Goal: Transaction & Acquisition: Book appointment/travel/reservation

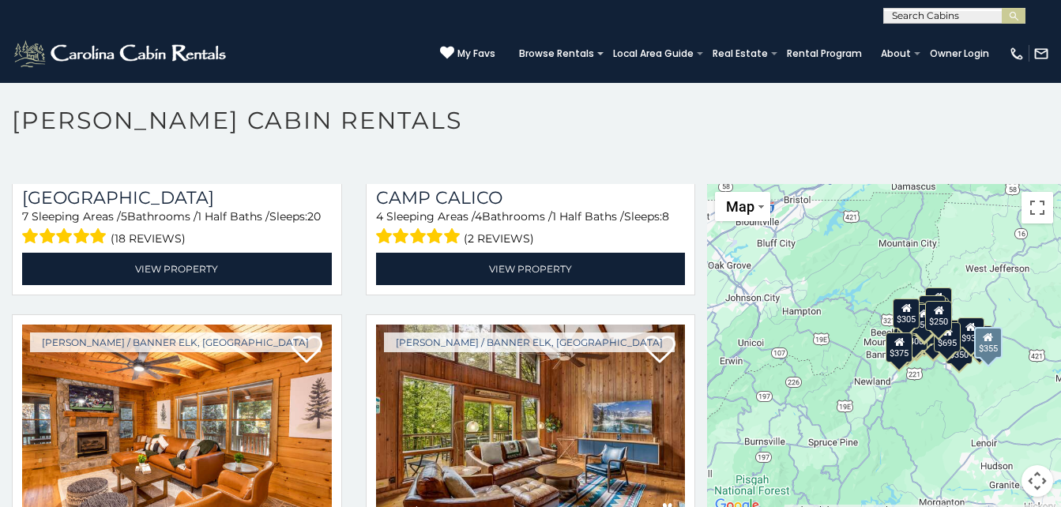
scroll to position [4580, 0]
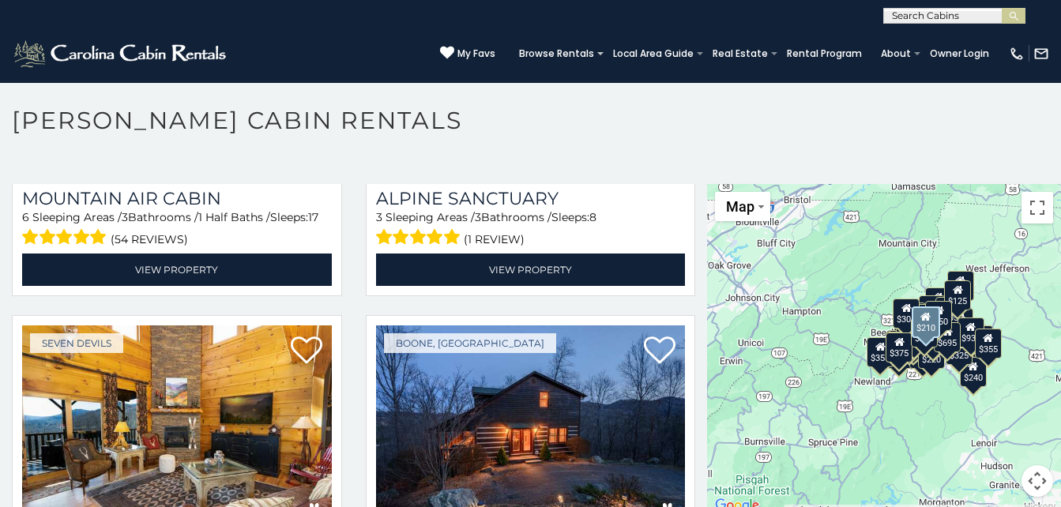
scroll to position [4896, 0]
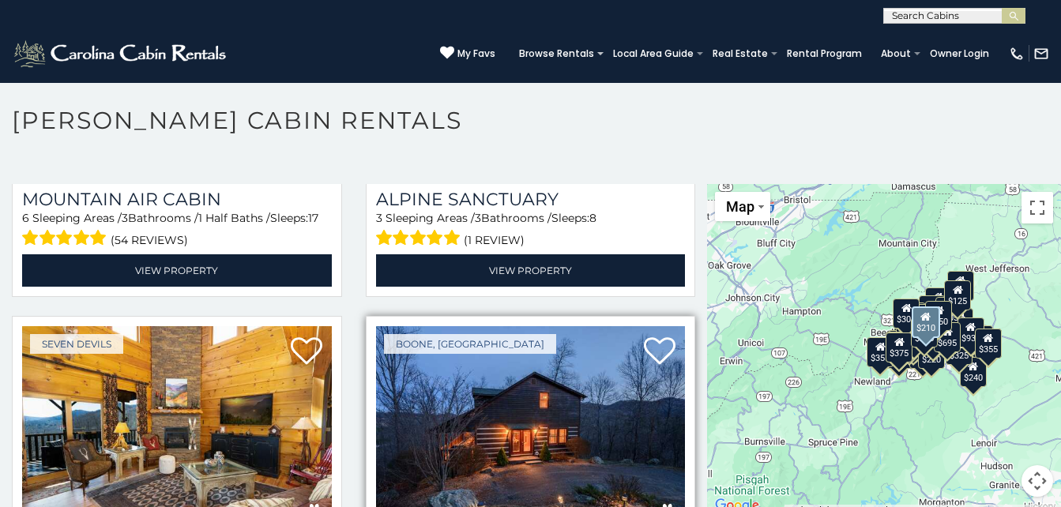
click at [515, 358] on img at bounding box center [531, 429] width 310 height 207
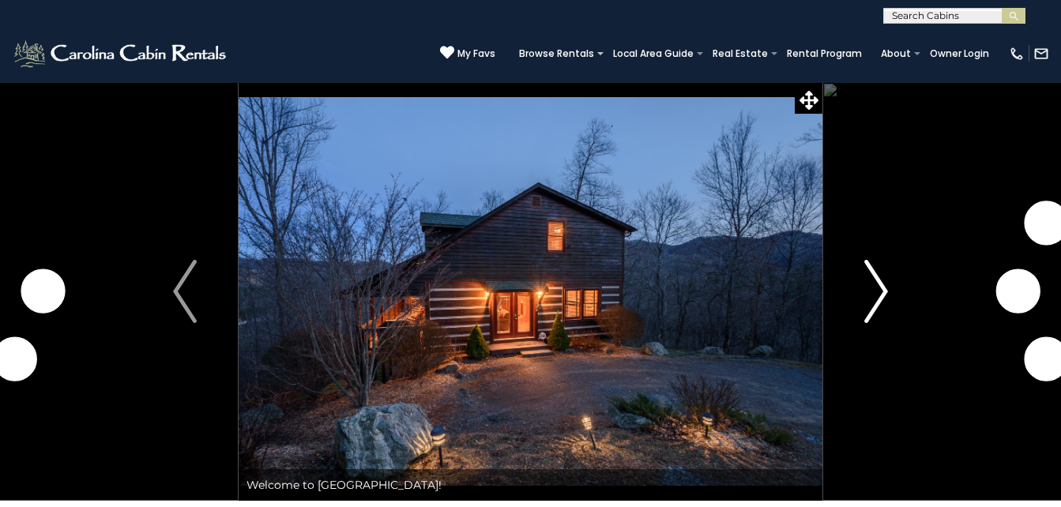
click at [880, 287] on img "Next" at bounding box center [876, 291] width 24 height 63
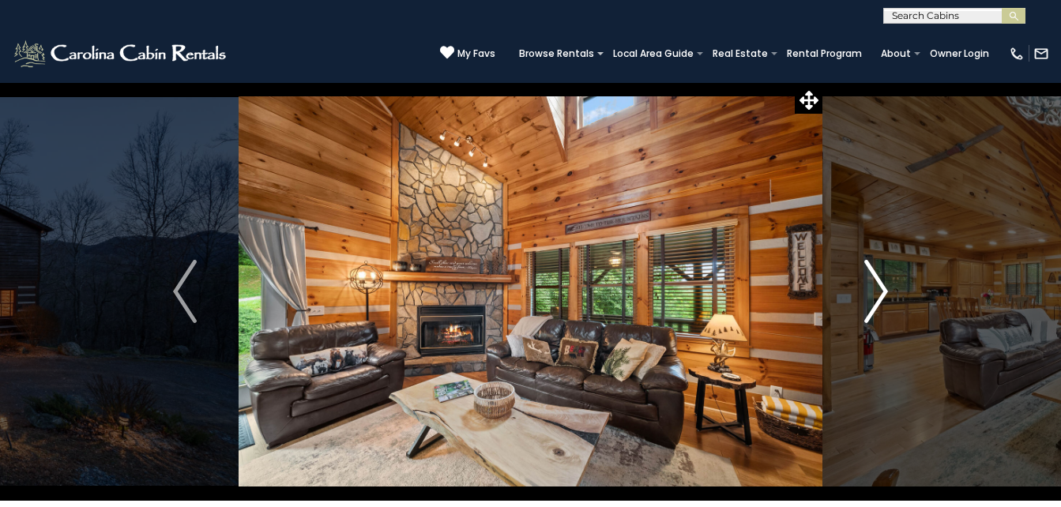
click at [878, 295] on img "Next" at bounding box center [876, 291] width 24 height 63
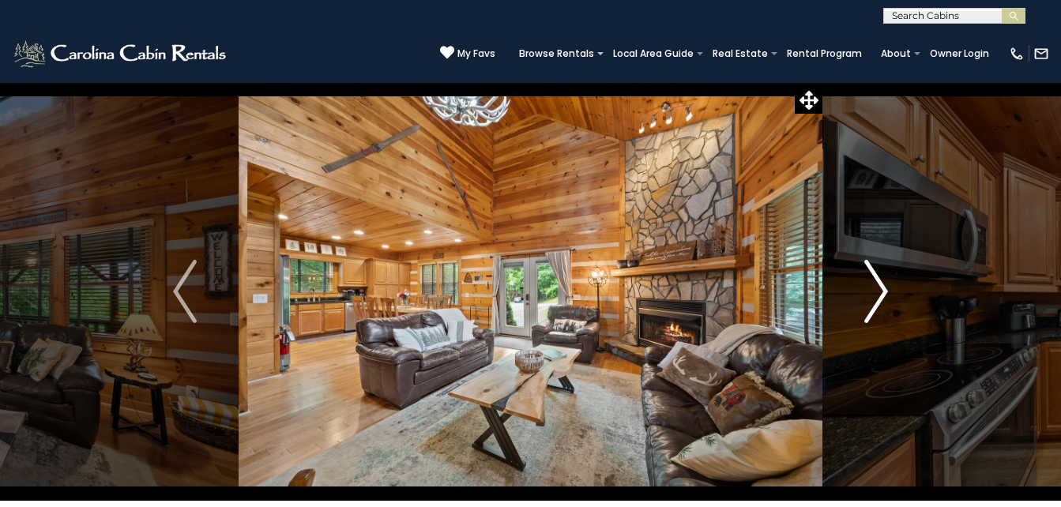
click at [878, 295] on img "Next" at bounding box center [876, 291] width 24 height 63
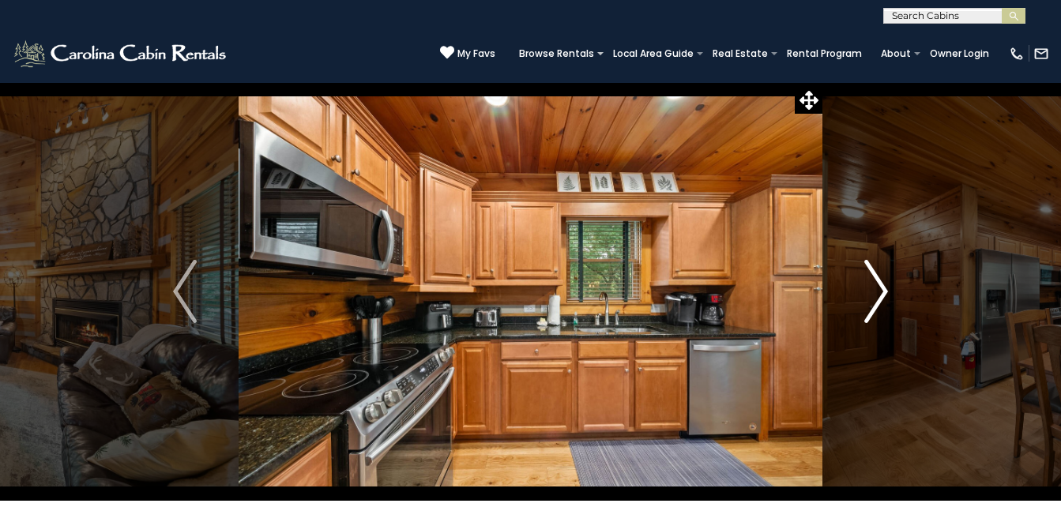
click at [878, 295] on img "Next" at bounding box center [876, 291] width 24 height 63
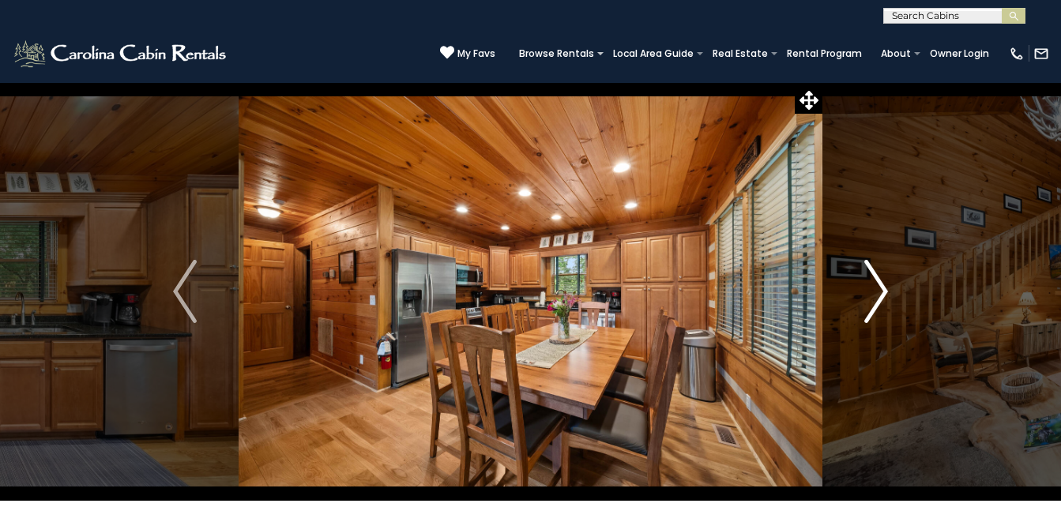
click at [878, 295] on img "Next" at bounding box center [876, 291] width 24 height 63
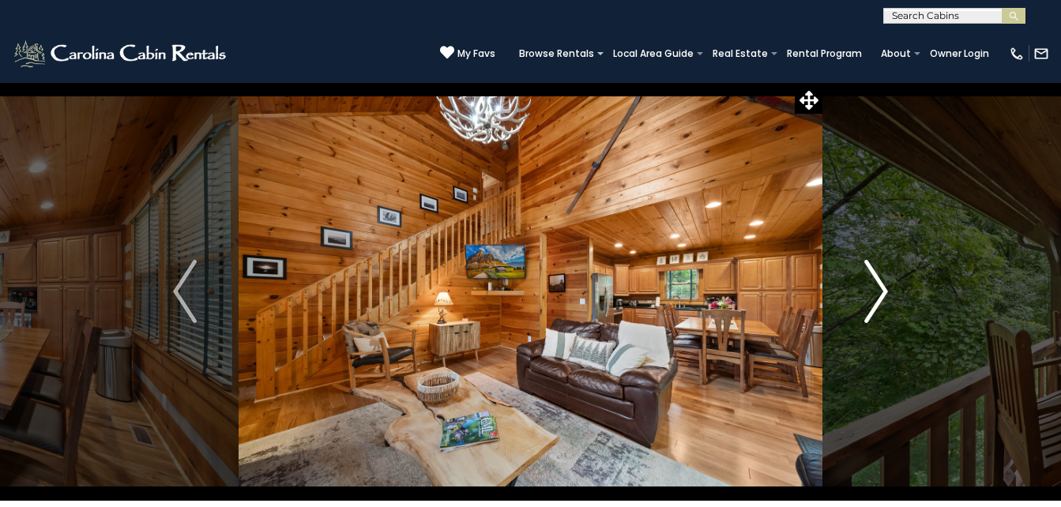
click at [878, 295] on img "Next" at bounding box center [876, 291] width 24 height 63
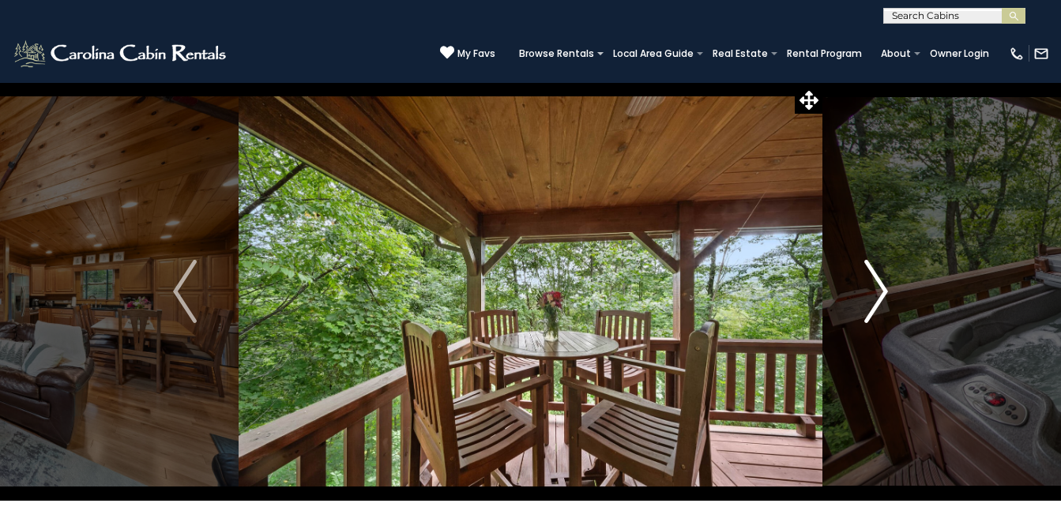
click at [878, 295] on img "Next" at bounding box center [876, 291] width 24 height 63
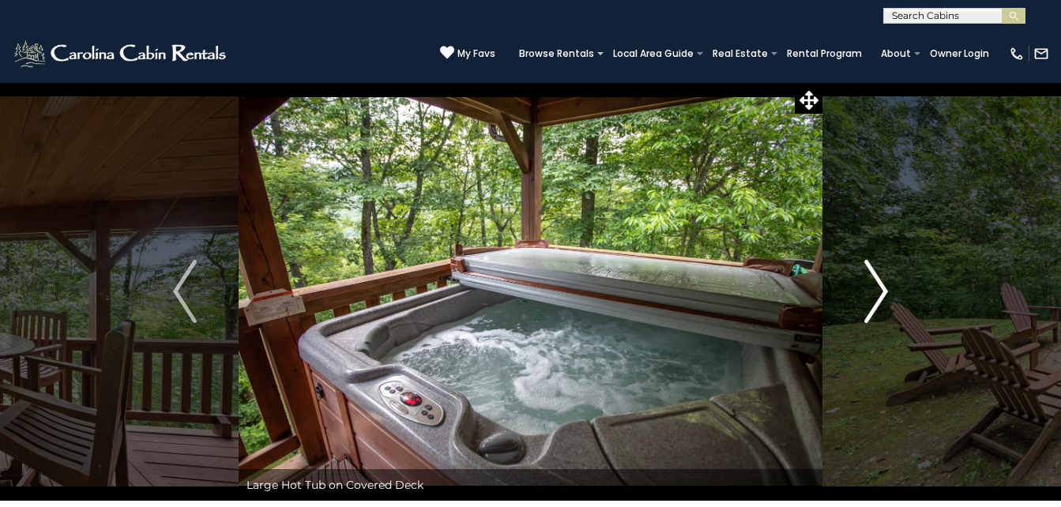
click at [878, 295] on img "Next" at bounding box center [876, 291] width 24 height 63
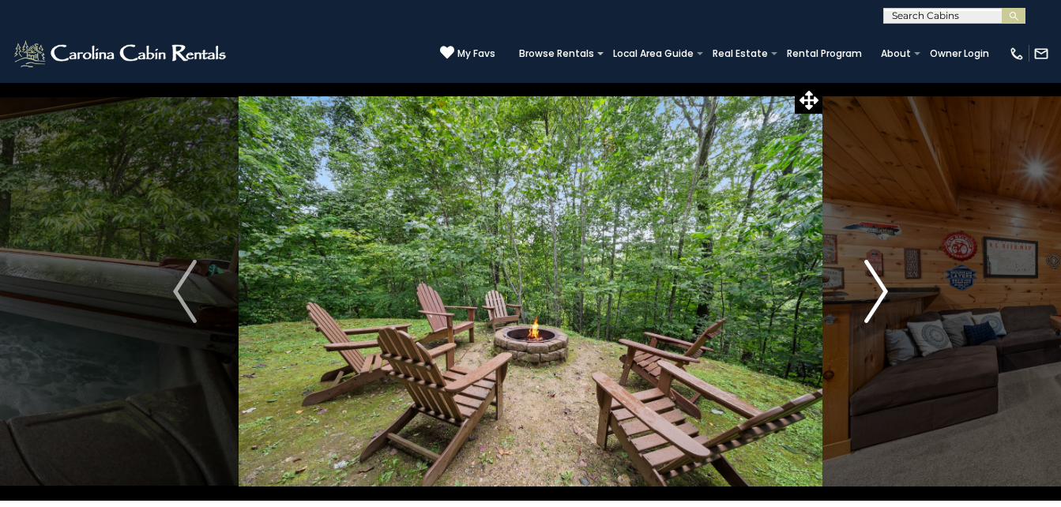
click at [878, 295] on img "Next" at bounding box center [876, 291] width 24 height 63
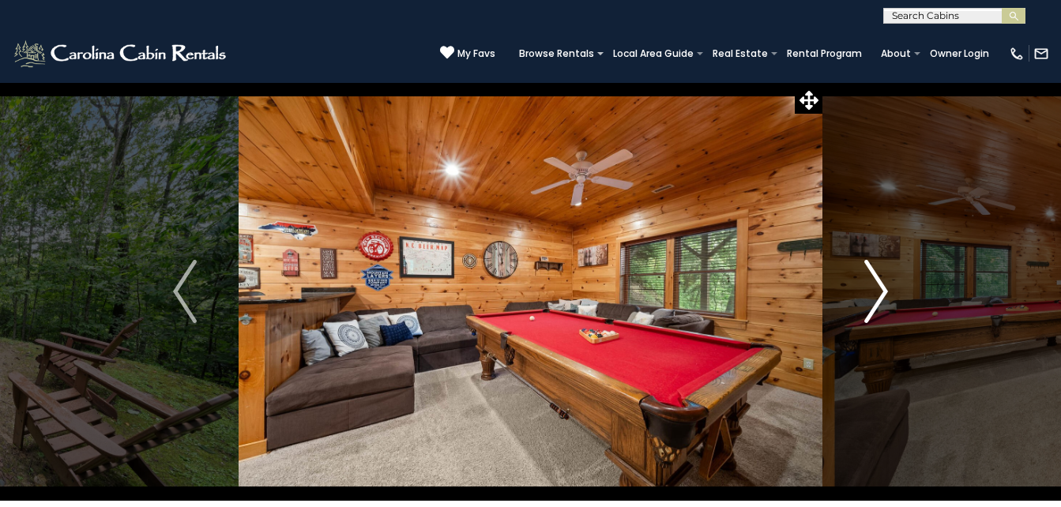
click at [876, 292] on img "Next" at bounding box center [876, 291] width 24 height 63
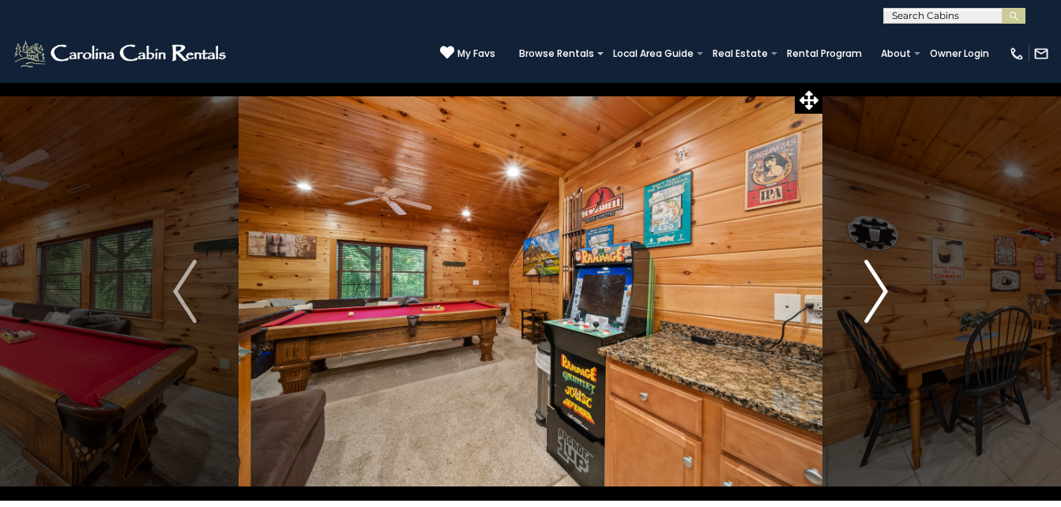
click at [876, 292] on img "Next" at bounding box center [876, 291] width 24 height 63
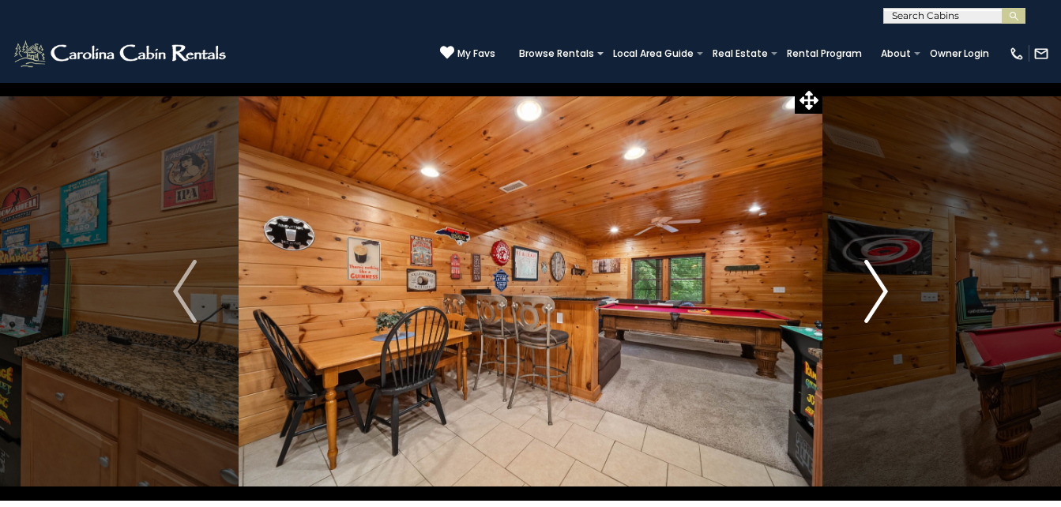
click at [876, 292] on img "Next" at bounding box center [876, 291] width 24 height 63
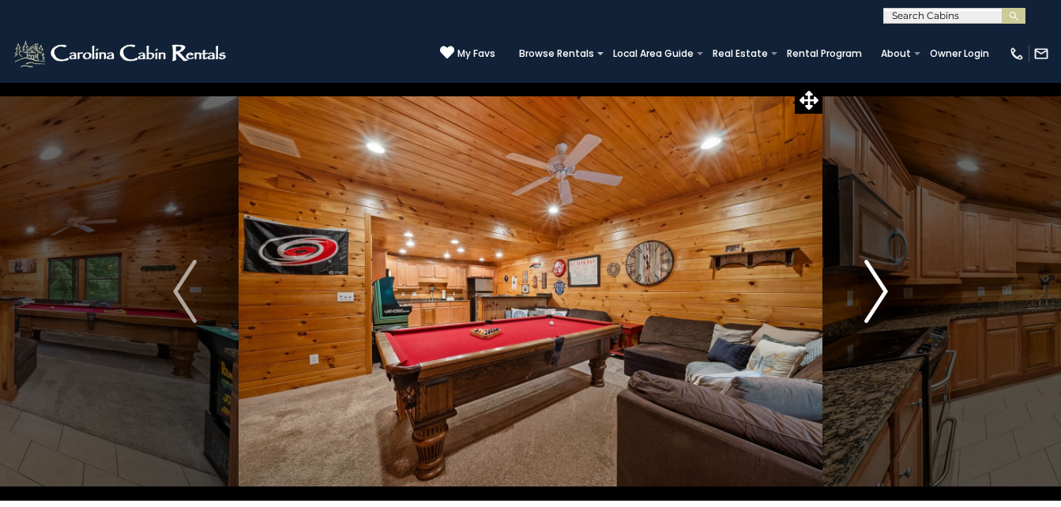
click at [876, 292] on img "Next" at bounding box center [876, 291] width 24 height 63
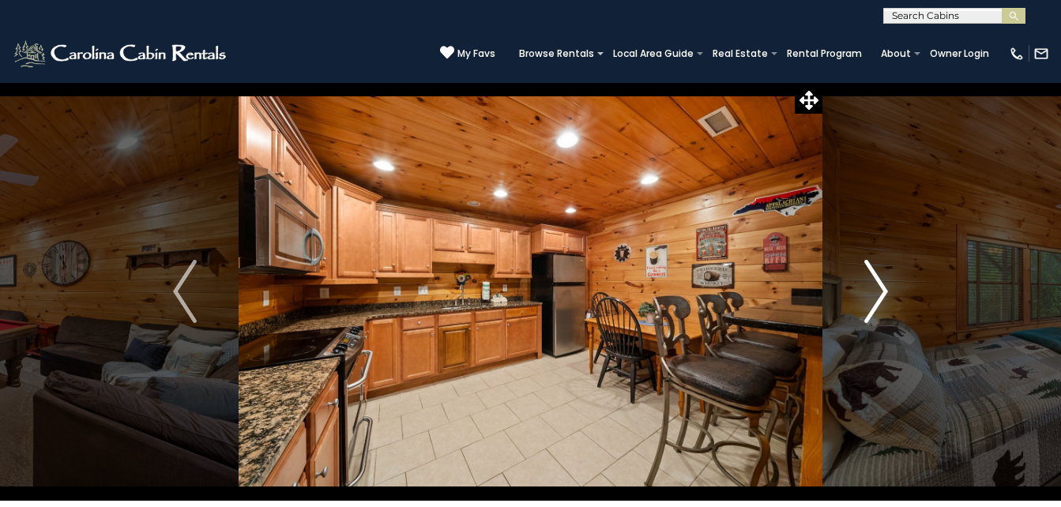
click at [876, 292] on img "Next" at bounding box center [876, 291] width 24 height 63
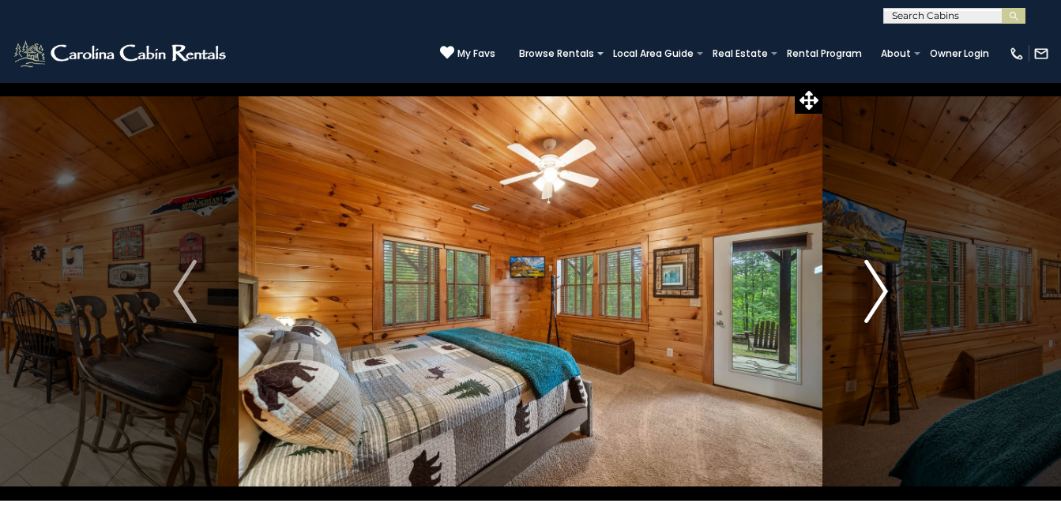
click at [876, 292] on img "Next" at bounding box center [876, 291] width 24 height 63
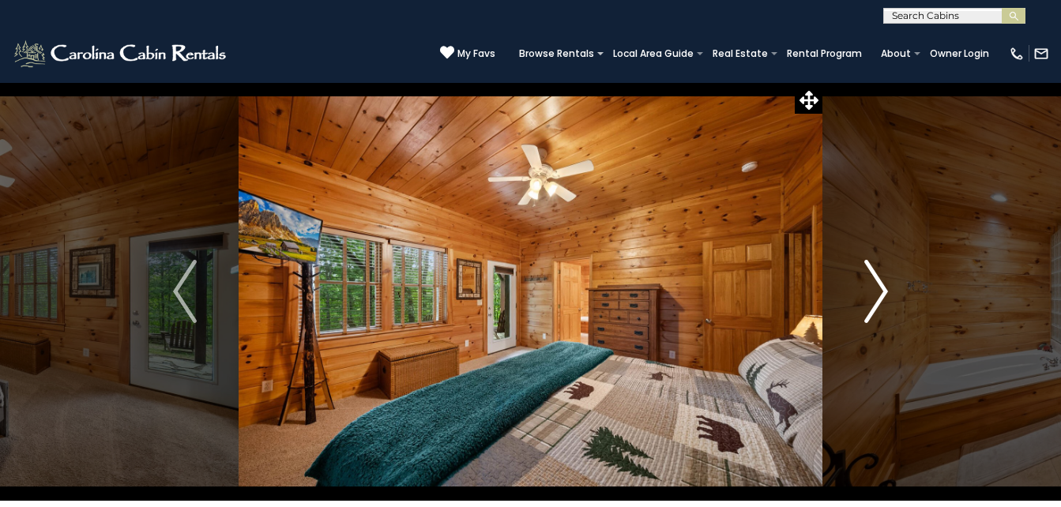
click at [876, 292] on img "Next" at bounding box center [876, 291] width 24 height 63
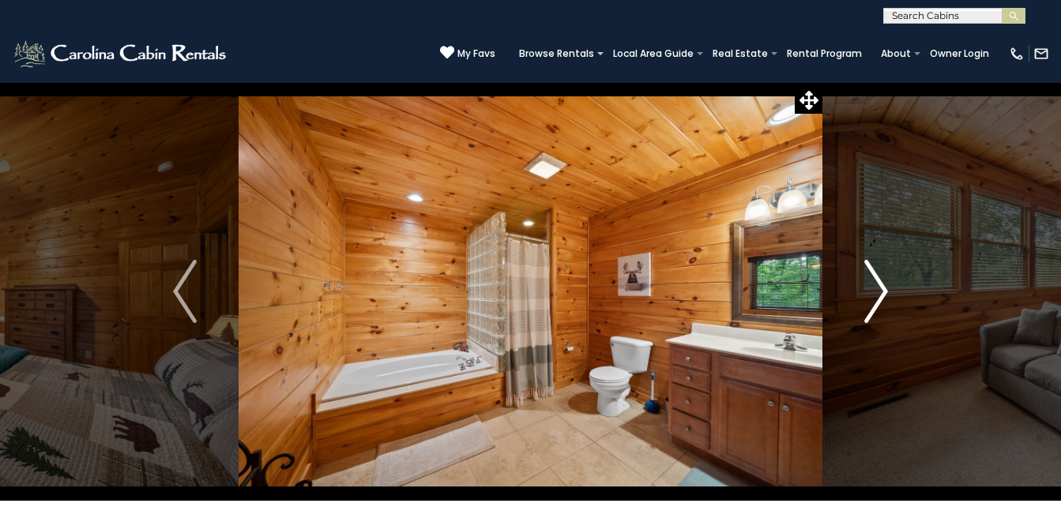
click at [876, 292] on img "Next" at bounding box center [876, 291] width 24 height 63
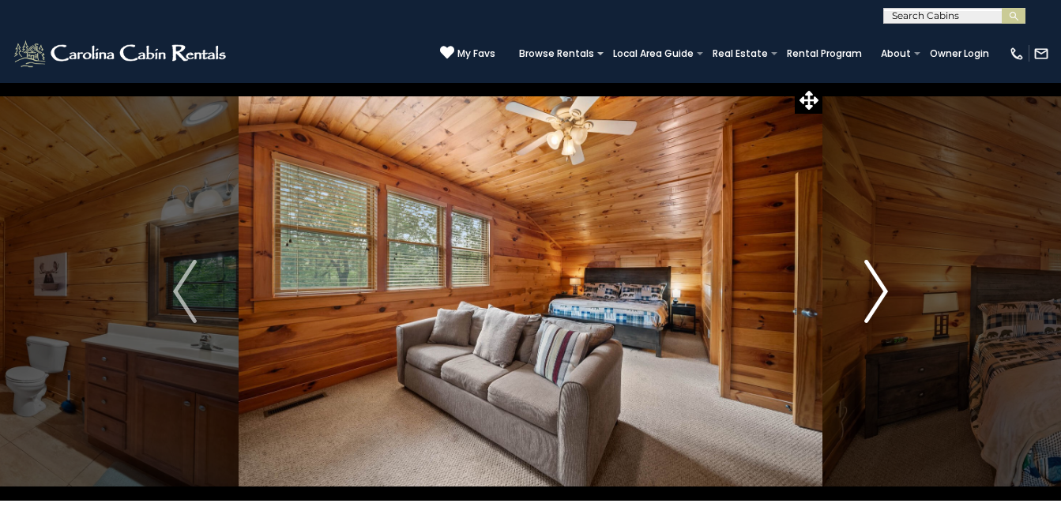
click at [876, 292] on img "Next" at bounding box center [876, 291] width 24 height 63
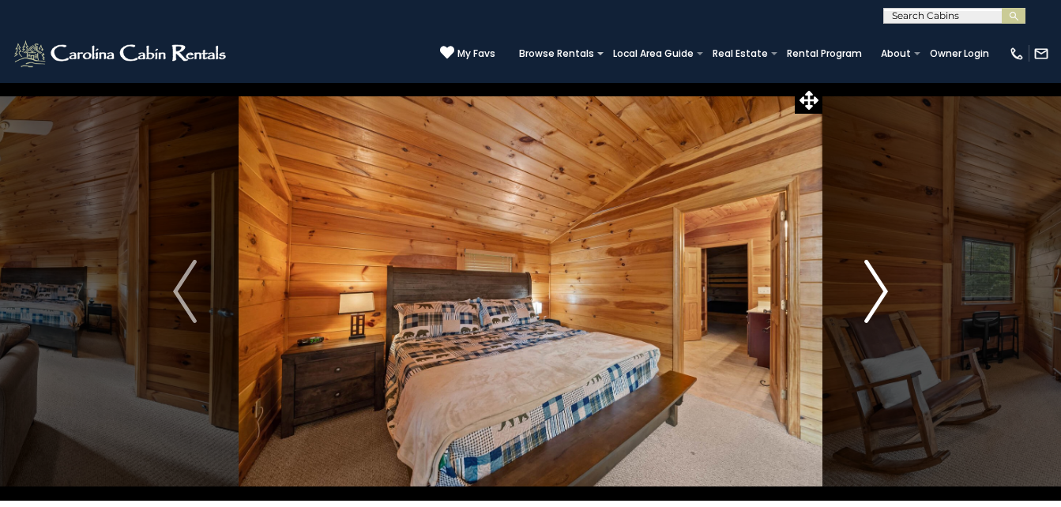
click at [876, 292] on img "Next" at bounding box center [876, 291] width 24 height 63
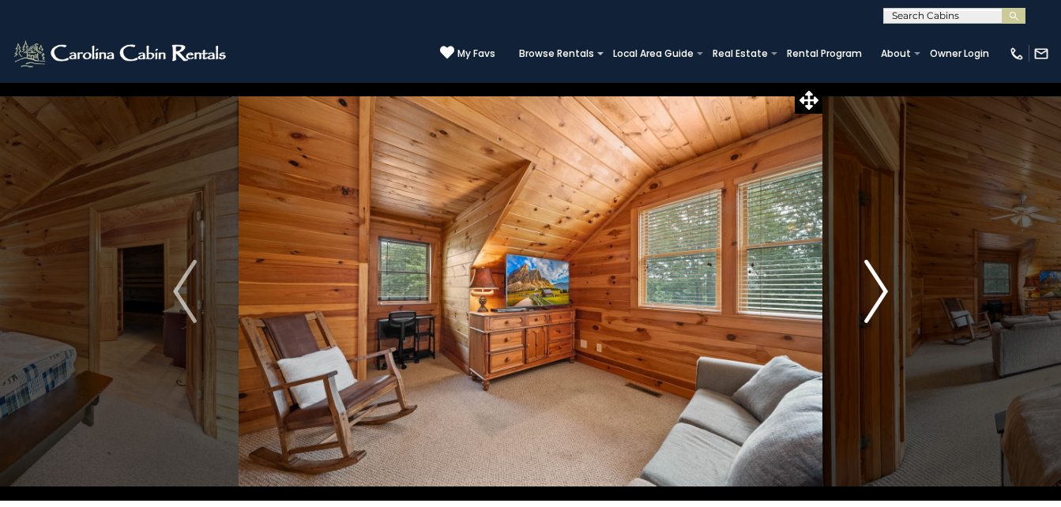
click at [876, 292] on img "Next" at bounding box center [876, 291] width 24 height 63
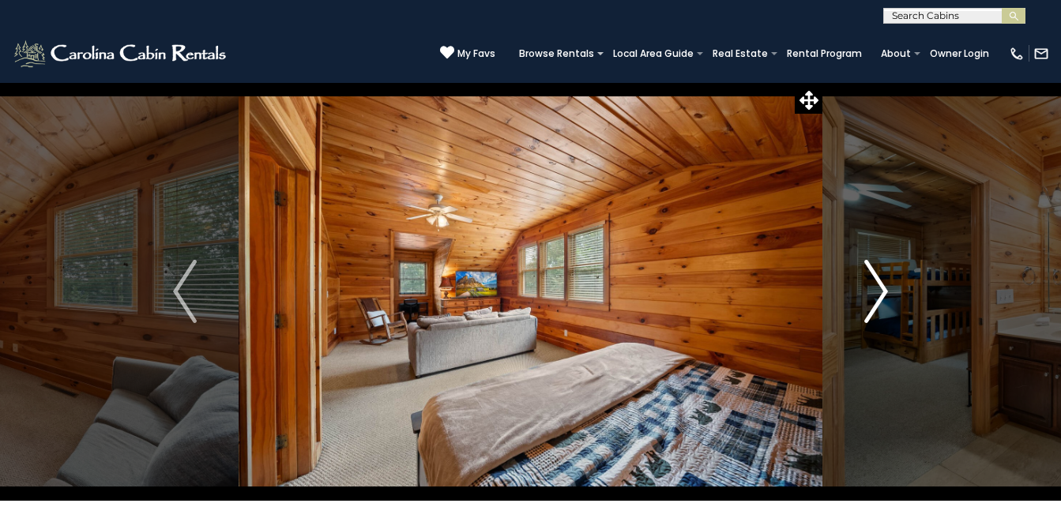
click at [876, 292] on img "Next" at bounding box center [876, 291] width 24 height 63
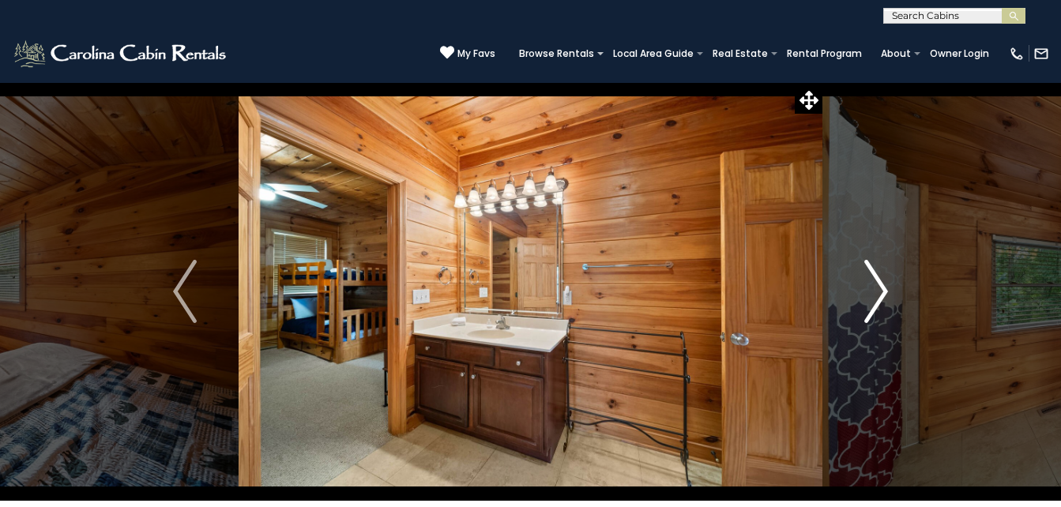
click at [876, 292] on img "Next" at bounding box center [876, 291] width 24 height 63
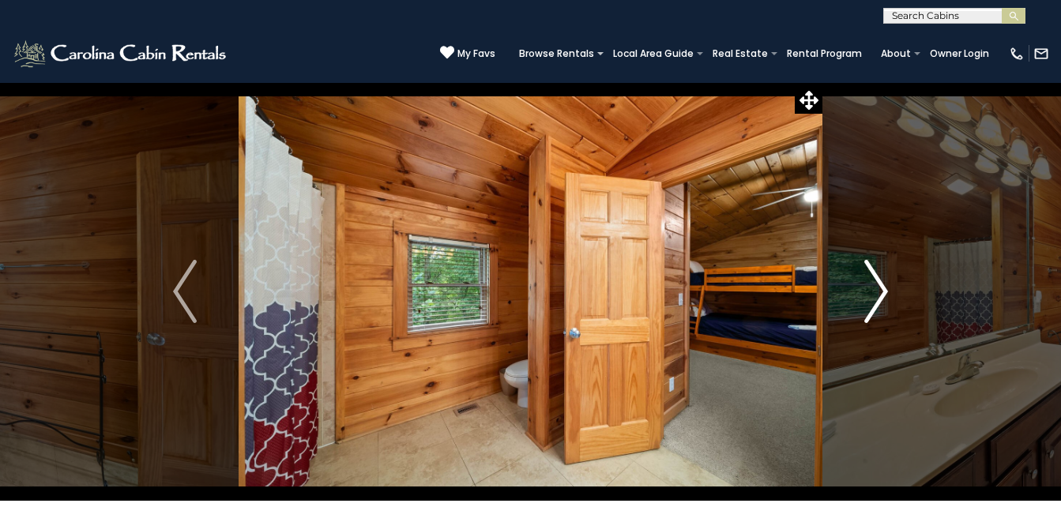
click at [876, 292] on img "Next" at bounding box center [876, 291] width 24 height 63
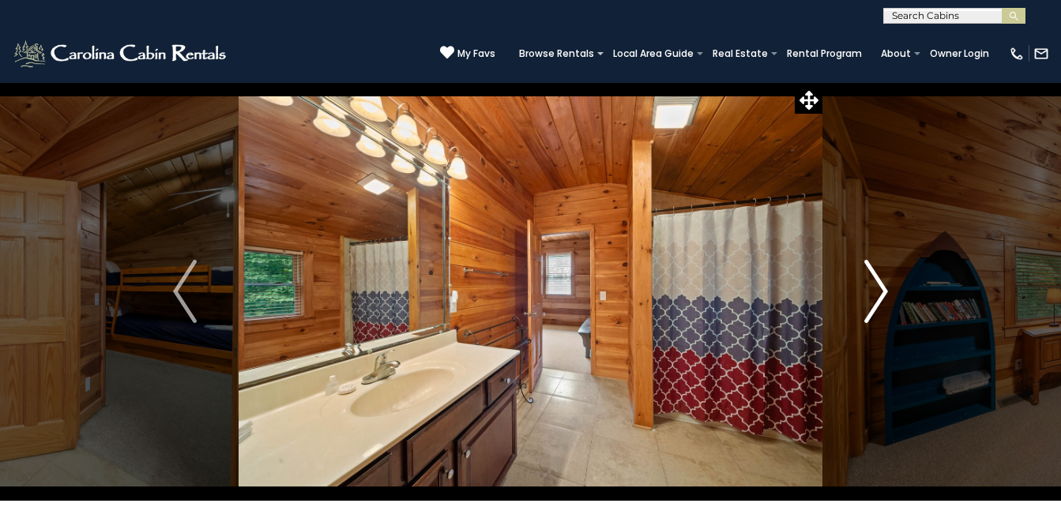
click at [876, 292] on img "Next" at bounding box center [876, 291] width 24 height 63
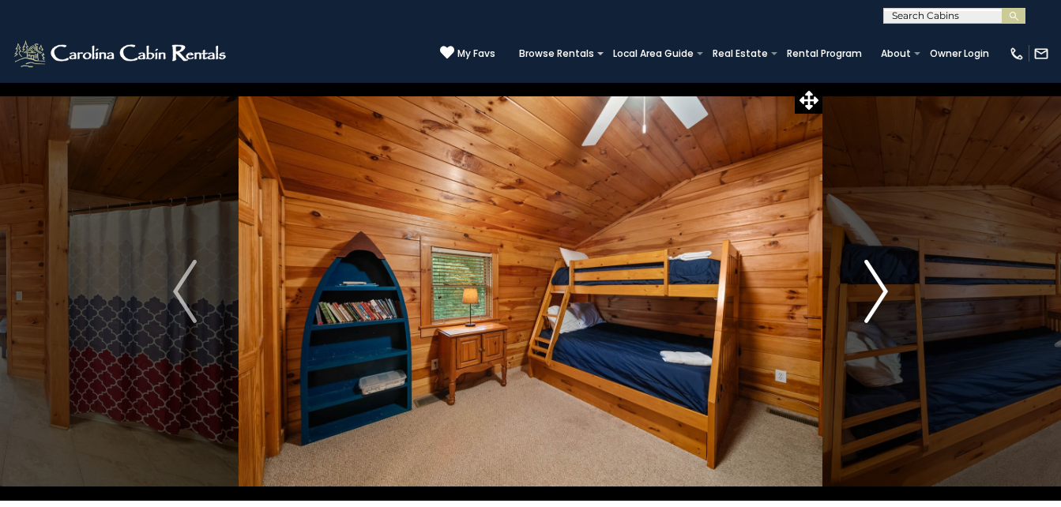
click at [876, 292] on img "Next" at bounding box center [876, 291] width 24 height 63
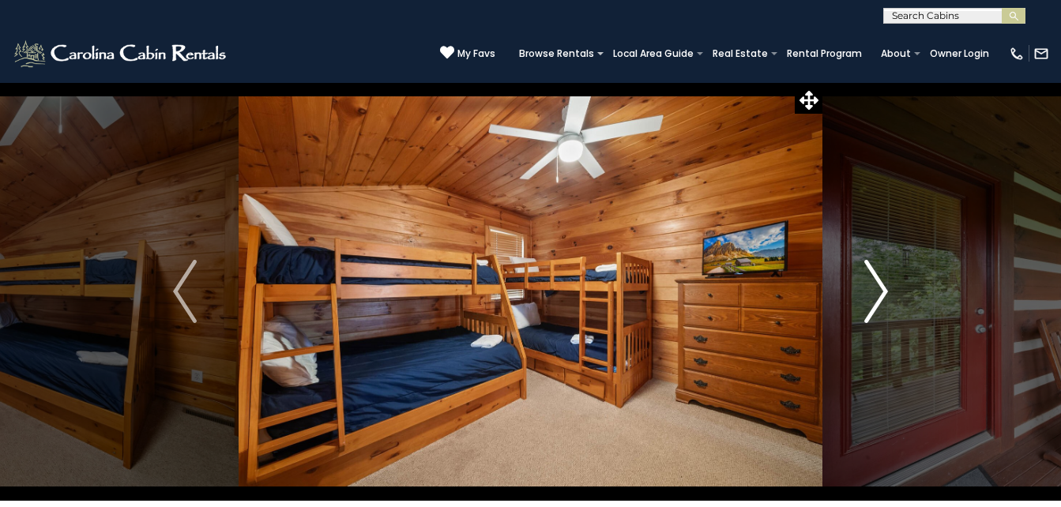
click at [876, 292] on img "Next" at bounding box center [876, 291] width 24 height 63
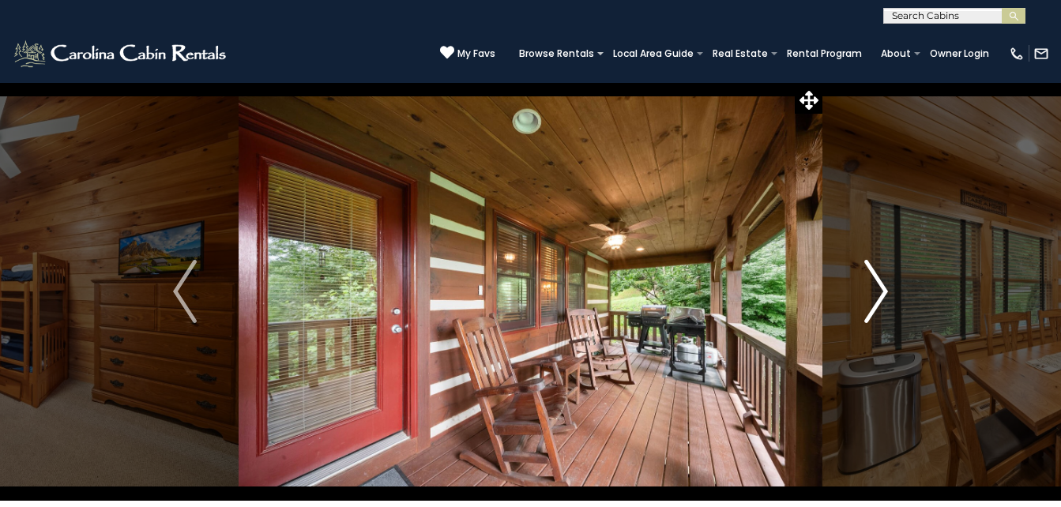
click at [876, 292] on img "Next" at bounding box center [876, 291] width 24 height 63
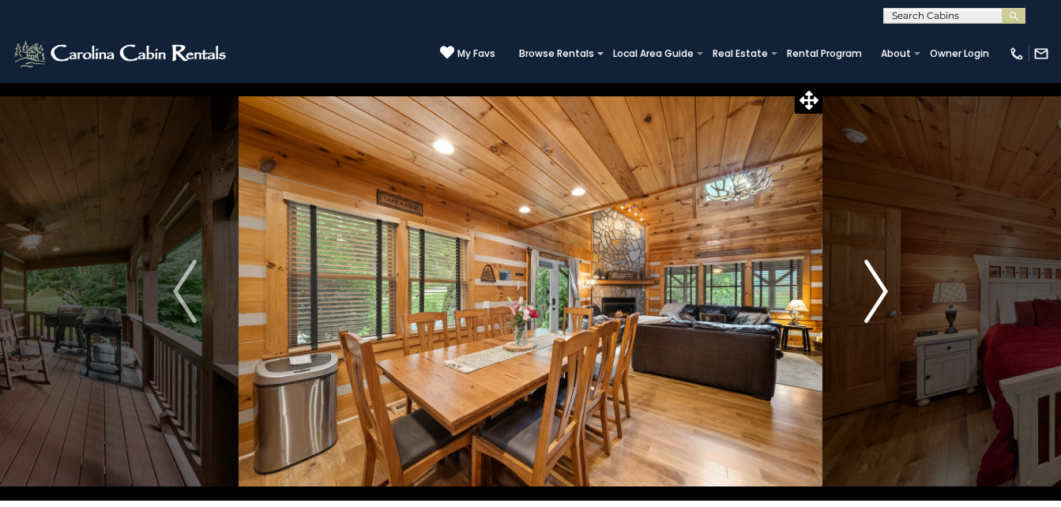
click at [876, 292] on img "Next" at bounding box center [876, 291] width 24 height 63
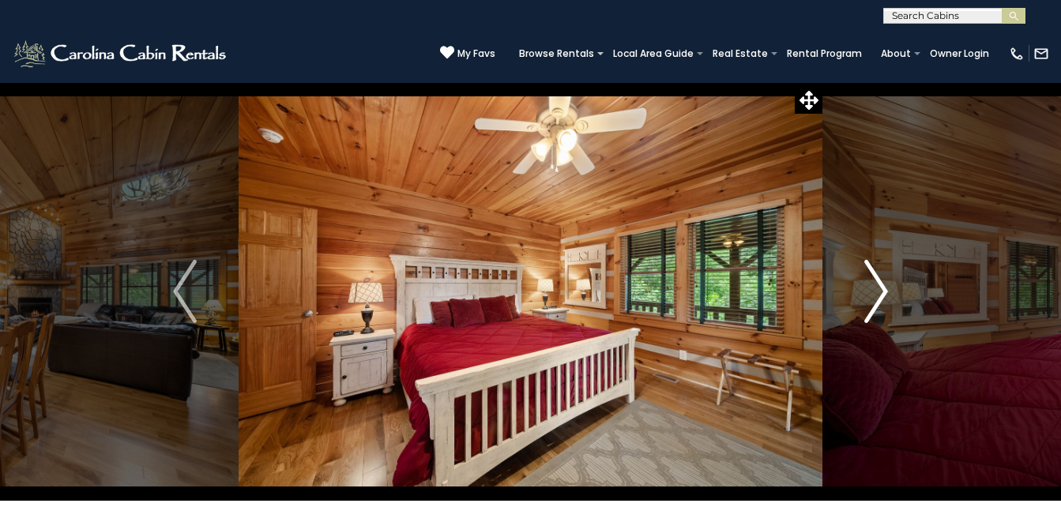
click at [876, 292] on img "Next" at bounding box center [876, 291] width 24 height 63
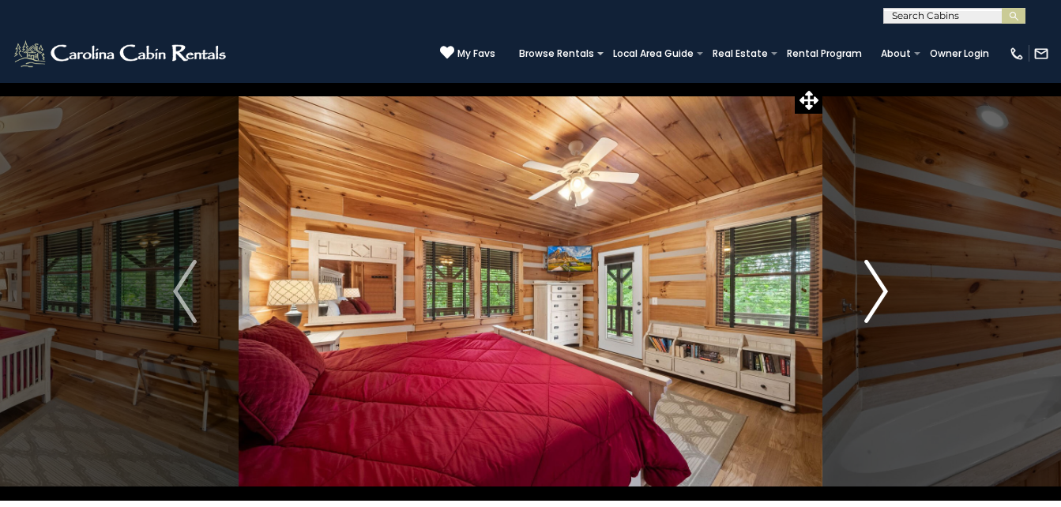
click at [876, 292] on img "Next" at bounding box center [876, 291] width 24 height 63
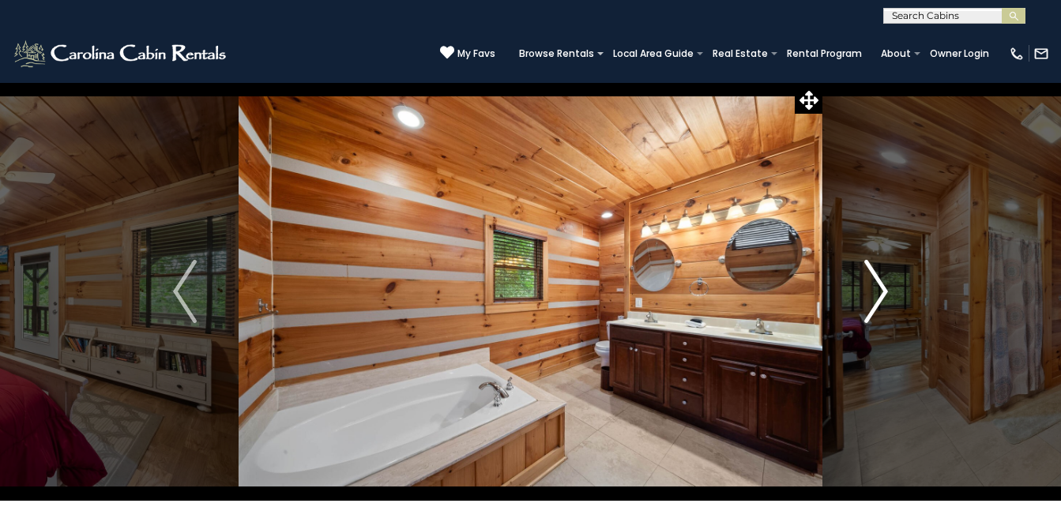
click at [876, 292] on img "Next" at bounding box center [876, 291] width 24 height 63
